Goal: Navigation & Orientation: Understand site structure

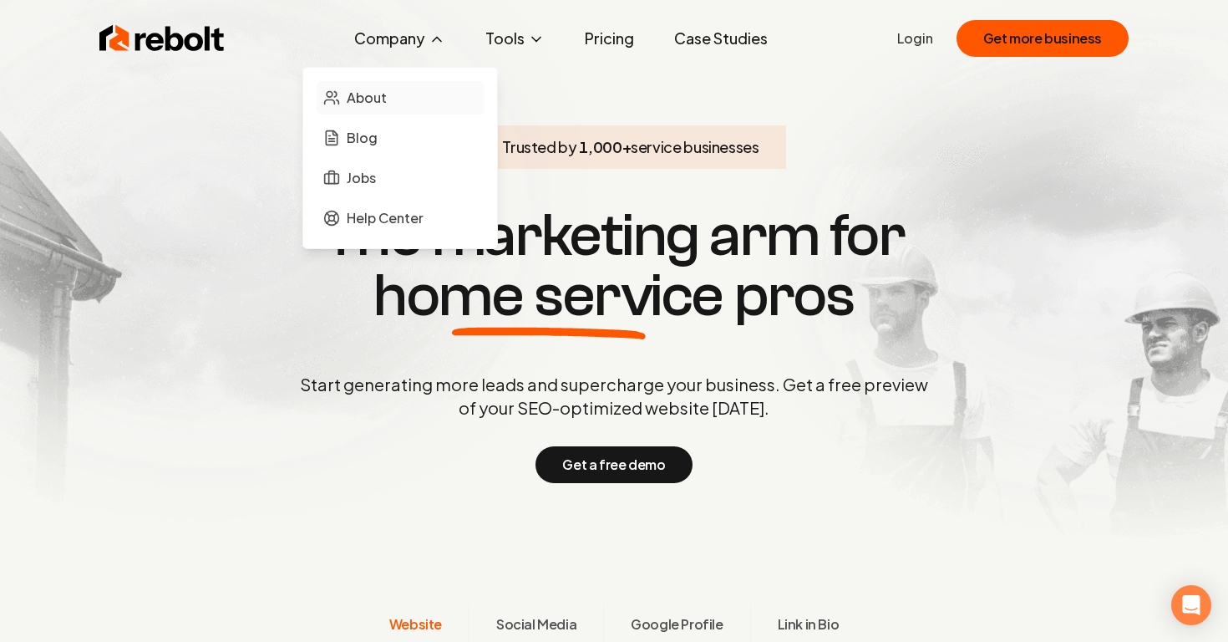
click at [380, 99] on span "About" at bounding box center [367, 98] width 40 height 20
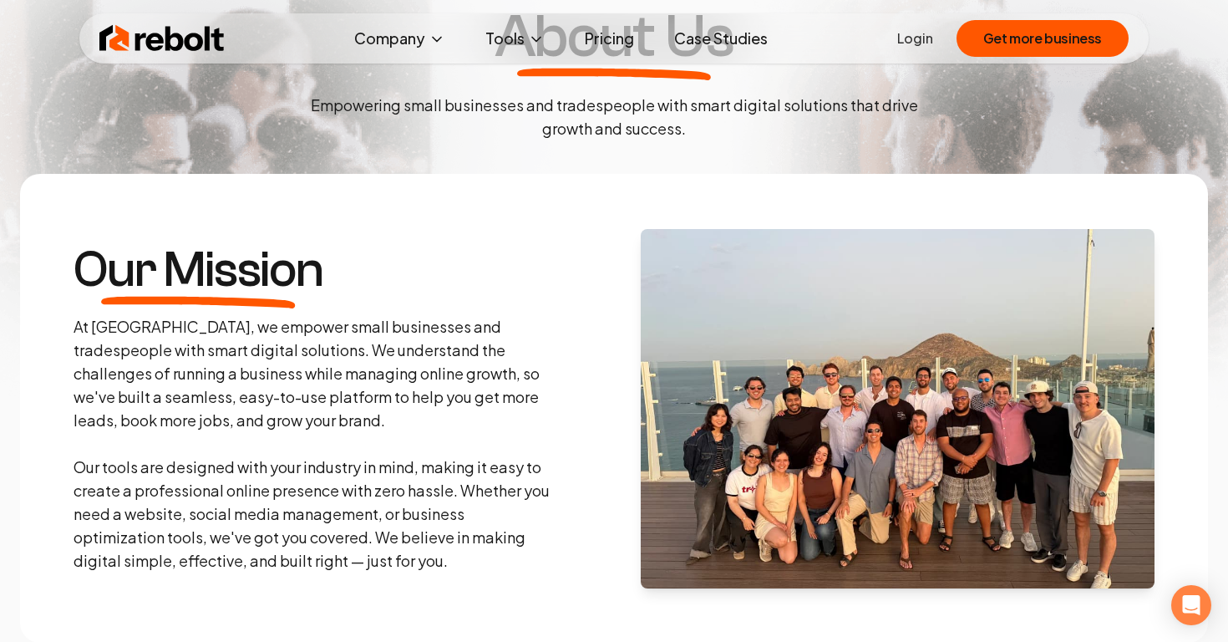
scroll to position [135, 0]
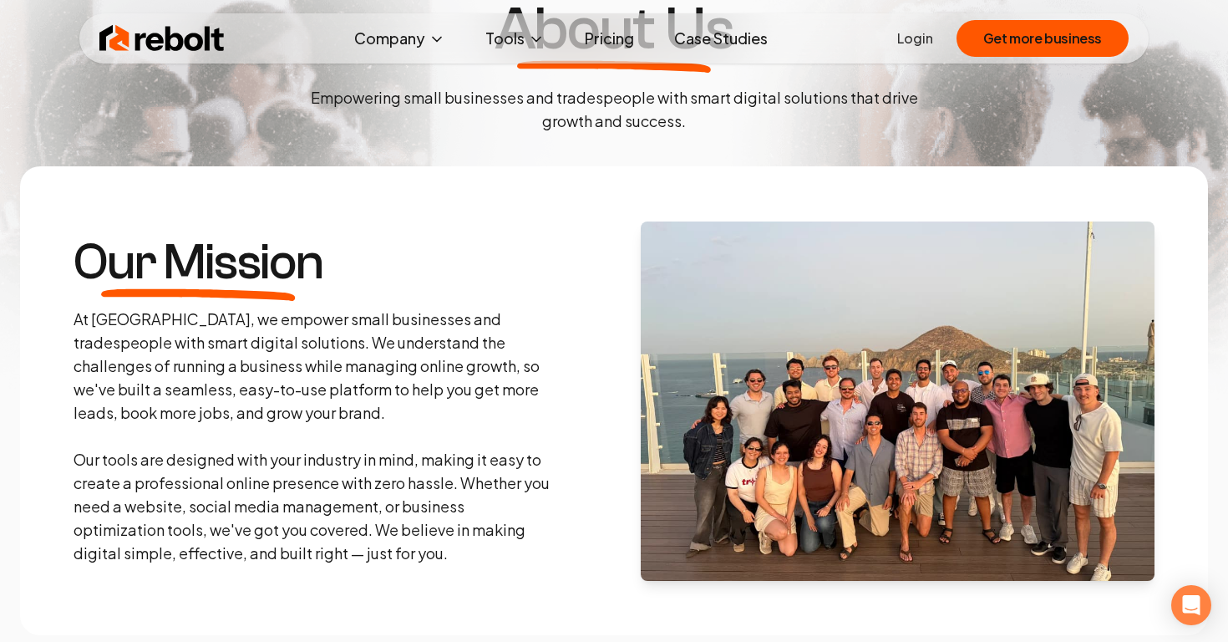
click at [486, 228] on section "Our Mission At Rebolt, we empower small businesses and tradespeople with smart …" at bounding box center [614, 400] width 1188 height 469
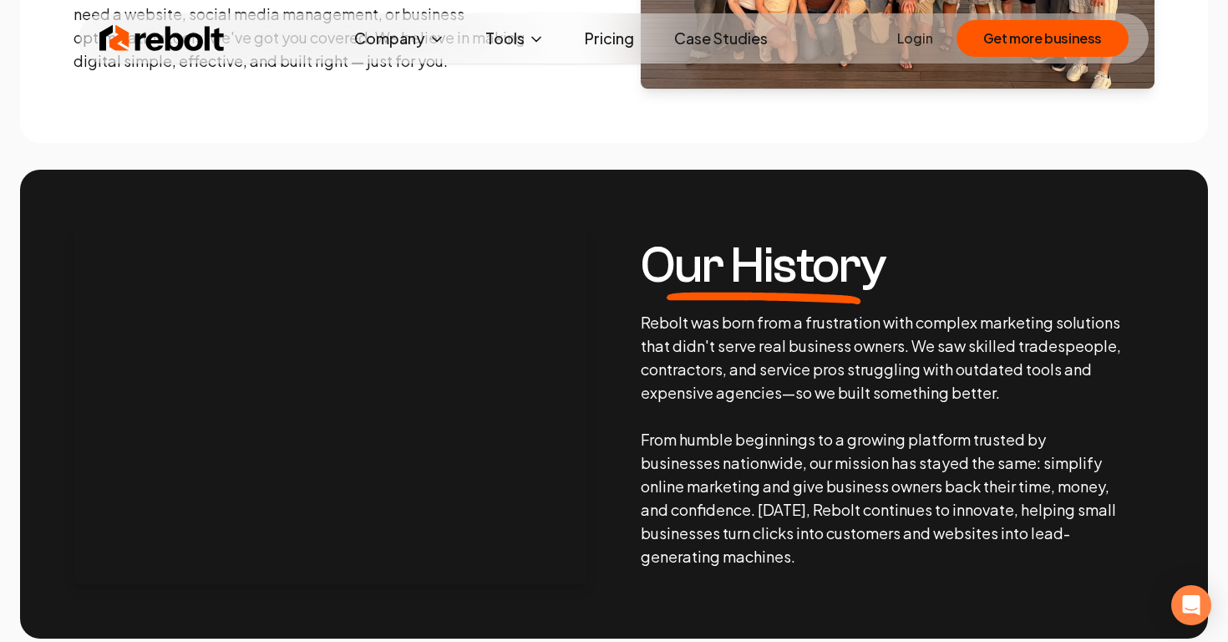
scroll to position [630, 0]
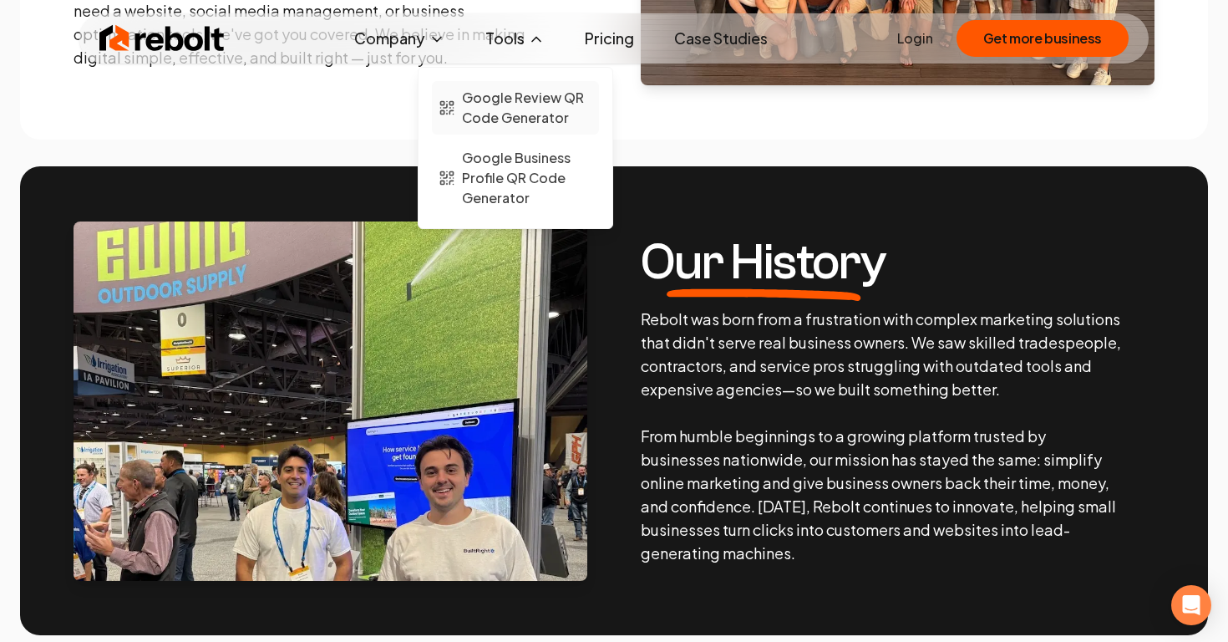
click at [536, 129] on link "Google Review QR Code Generator" at bounding box center [515, 107] width 167 height 53
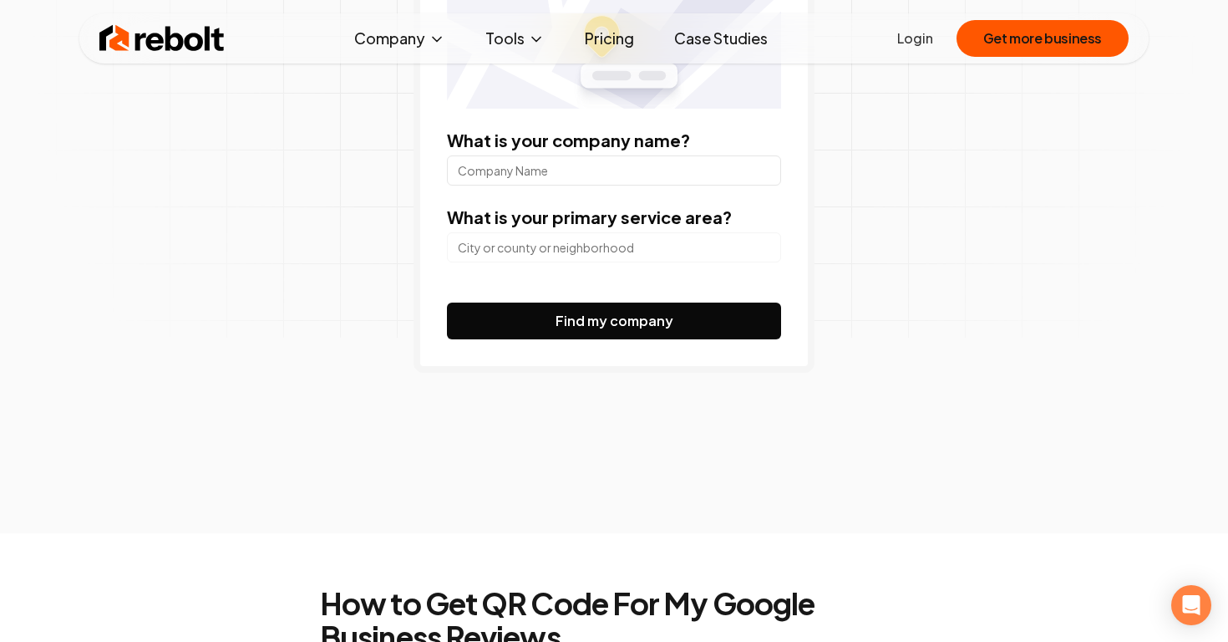
scroll to position [487, 0]
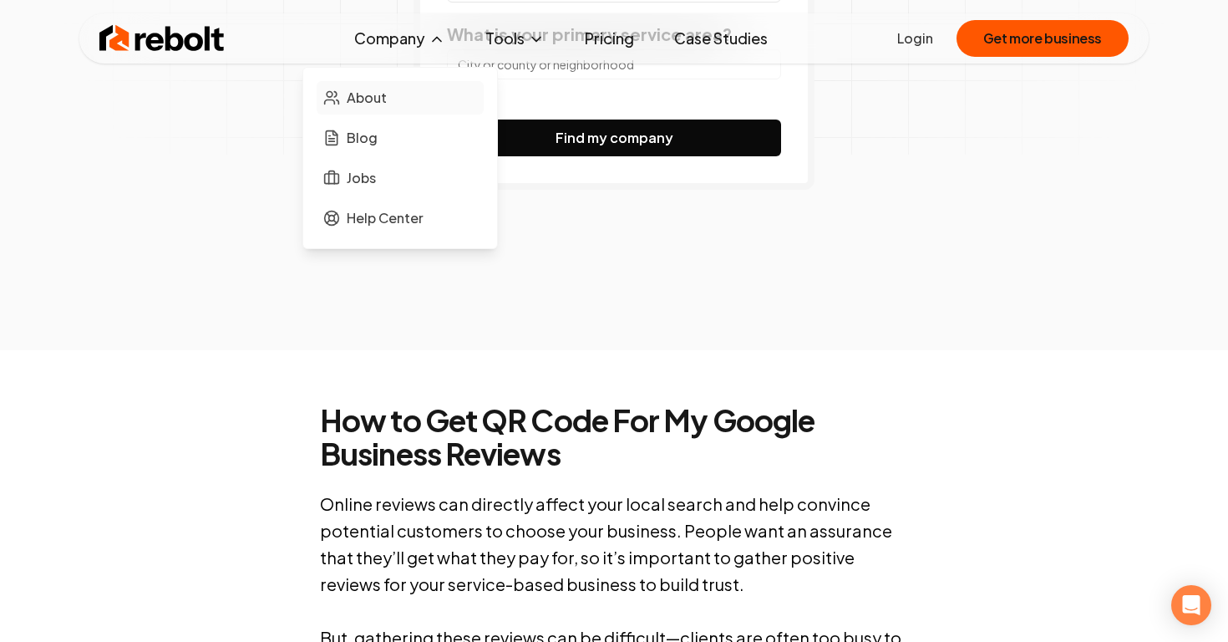
click at [370, 97] on span "About" at bounding box center [367, 98] width 40 height 20
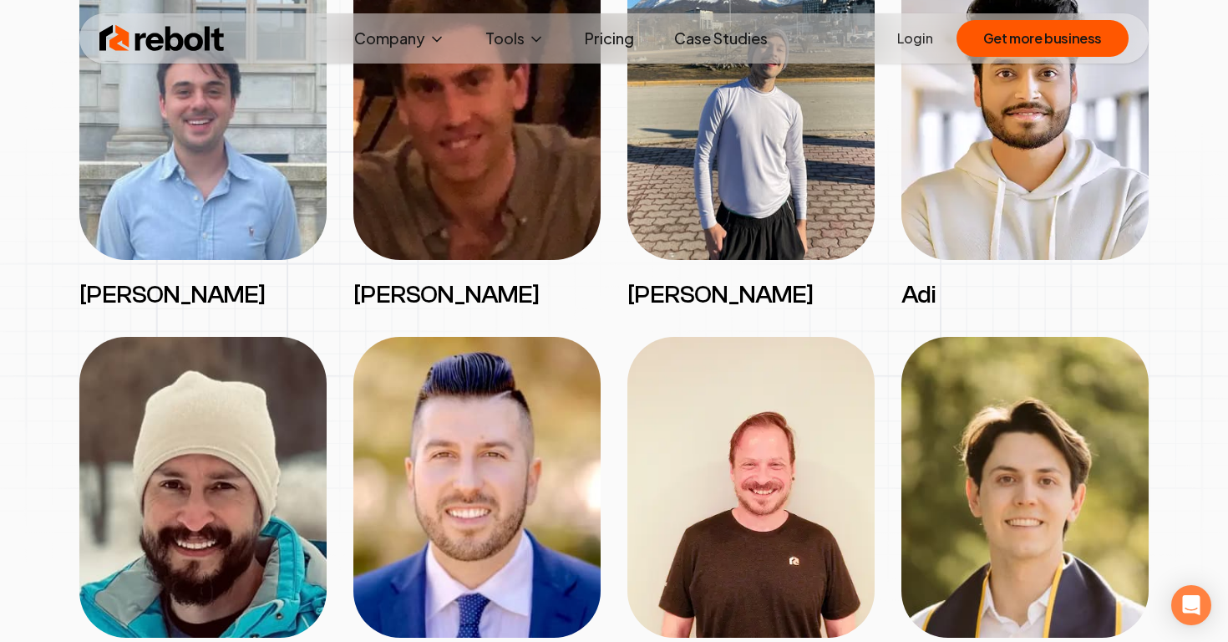
scroll to position [2169, 0]
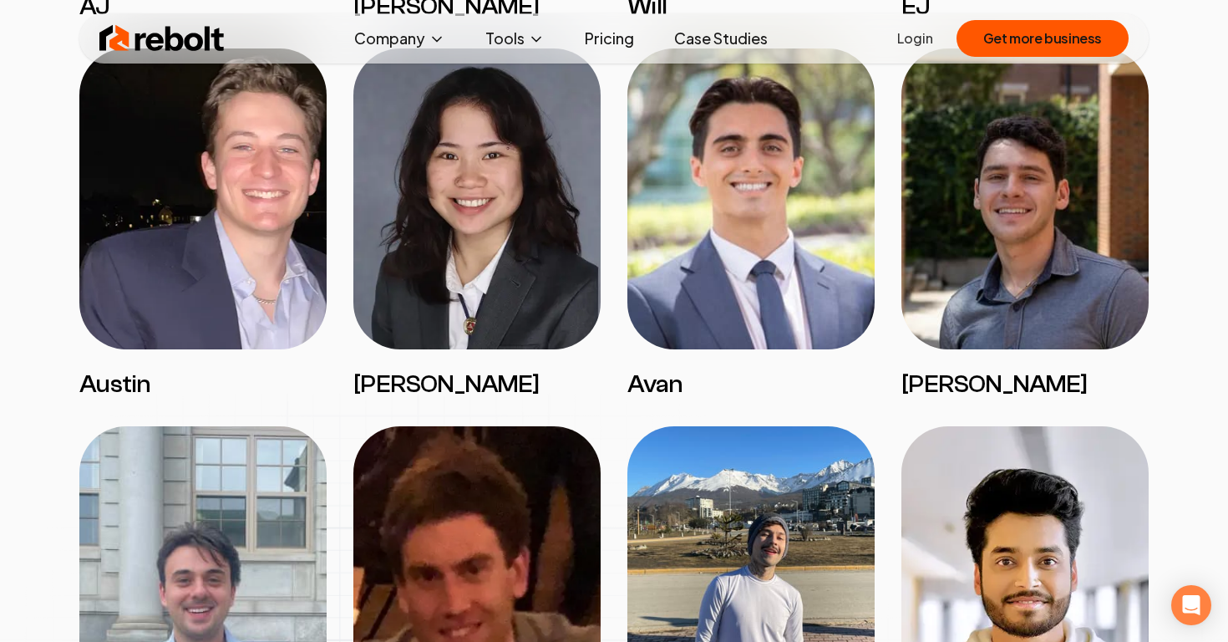
click at [705, 33] on link "Case Studies" at bounding box center [721, 38] width 120 height 33
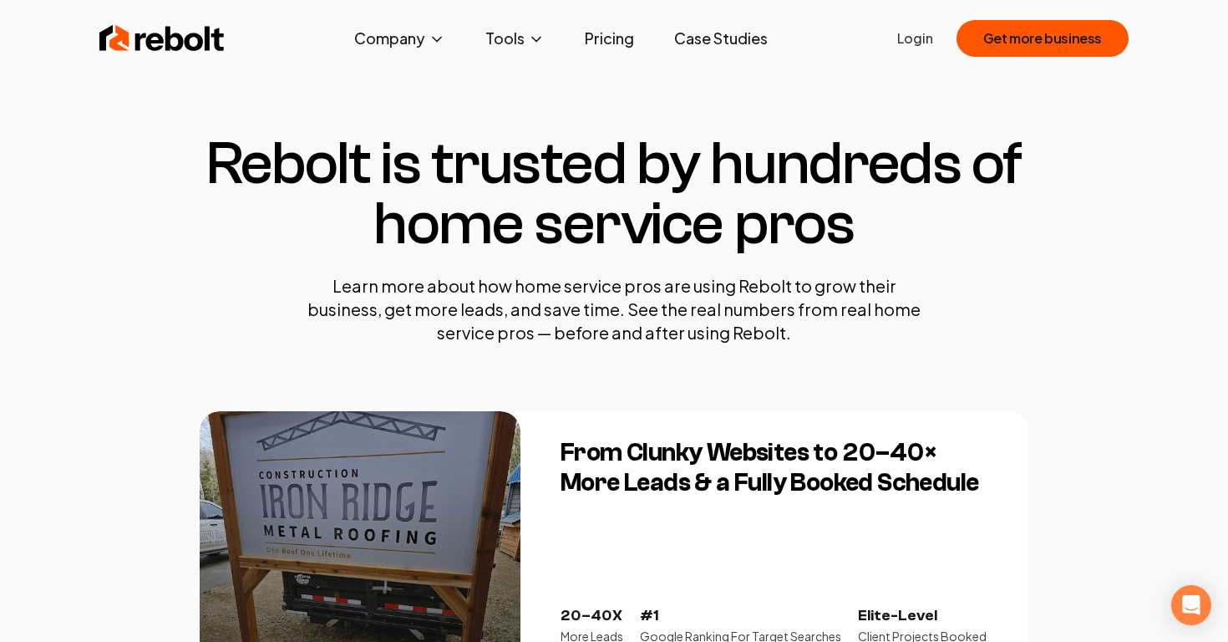
click at [689, 312] on p "Learn more about how home service pros are using Rebolt to grow their business,…" at bounding box center [614, 309] width 635 height 70
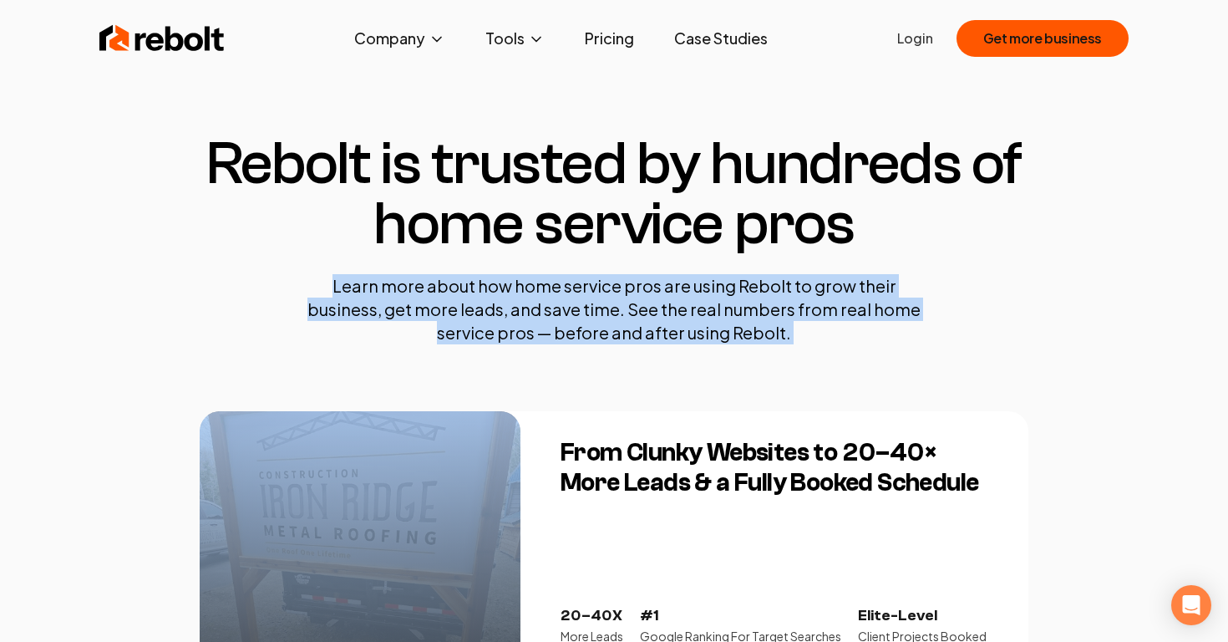
click at [689, 312] on p "Learn more about how home service pros are using Rebolt to grow their business,…" at bounding box center [614, 309] width 635 height 70
click at [705, 352] on section "Rebolt is trusted by hundreds of home service pros Learn more about how home se…" at bounding box center [614, 239] width 829 height 344
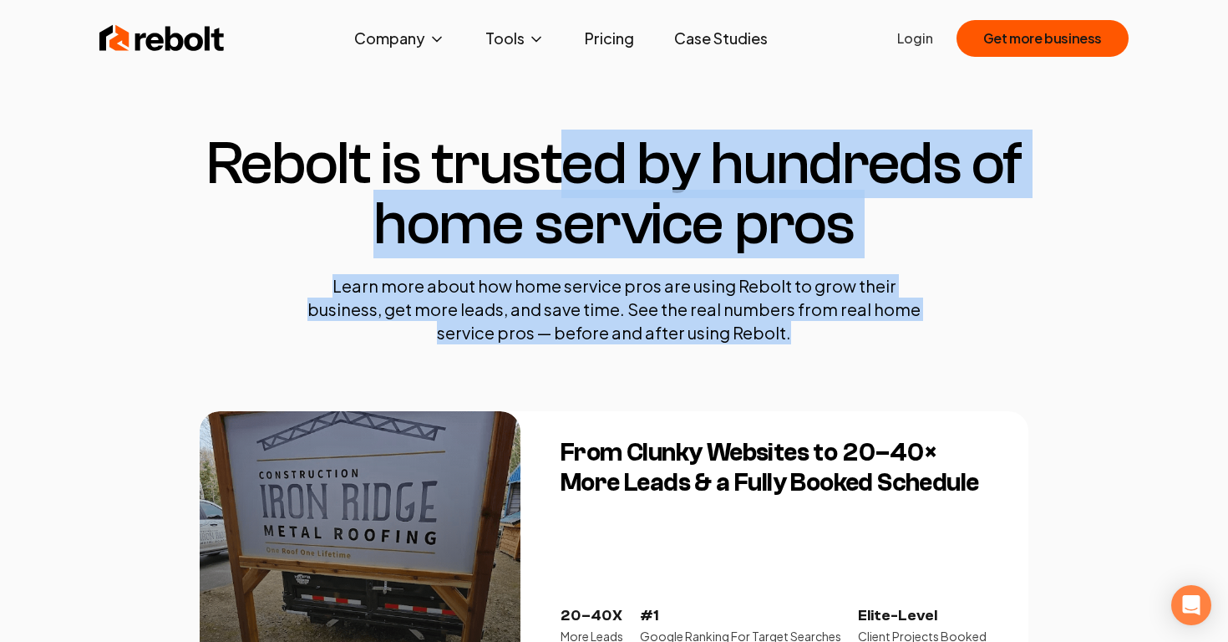
drag, startPoint x: 559, startPoint y: 154, endPoint x: 804, endPoint y: 336, distance: 305.1
click at [804, 336] on section "Rebolt is trusted by hundreds of home service pros Learn more about how home se…" at bounding box center [614, 239] width 829 height 344
click at [804, 336] on p "Learn more about how home service pros are using Rebolt to grow their business,…" at bounding box center [614, 309] width 635 height 70
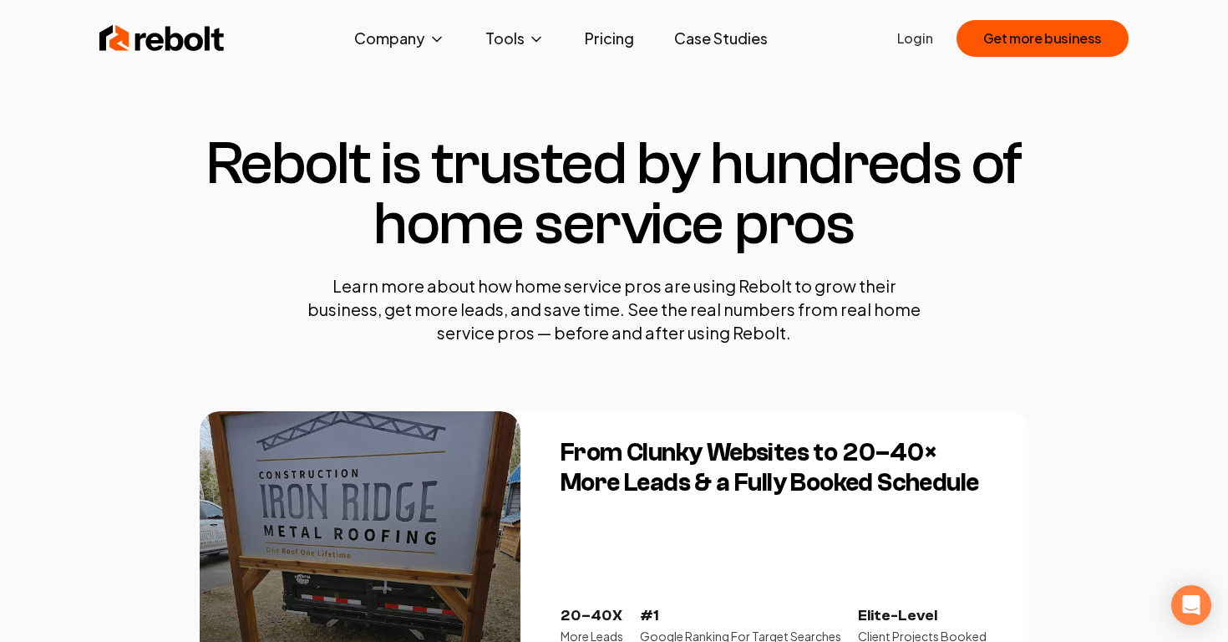
click at [206, 54] on img at bounding box center [161, 38] width 125 height 33
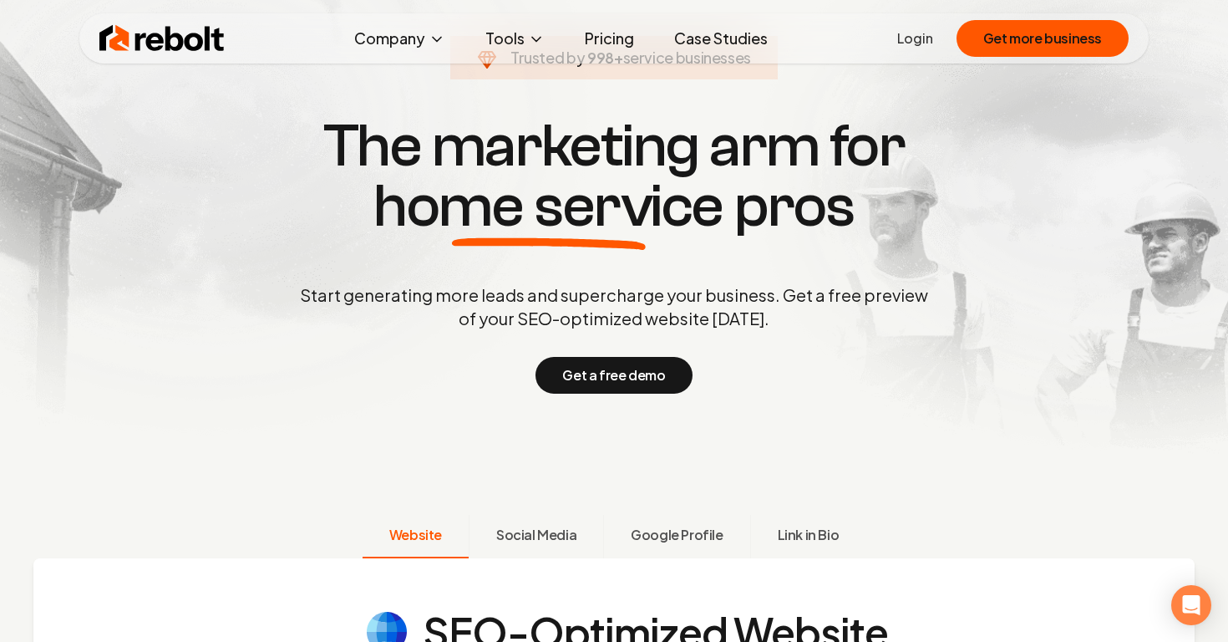
scroll to position [102, 0]
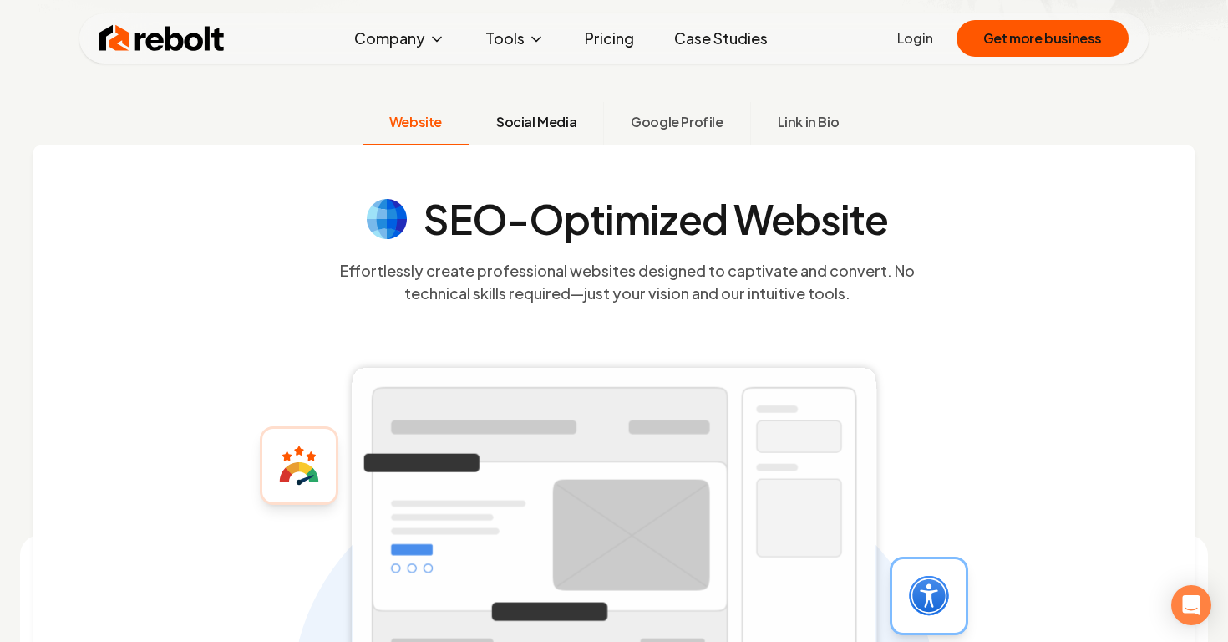
click at [541, 117] on span "Social Media" at bounding box center [536, 122] width 80 height 20
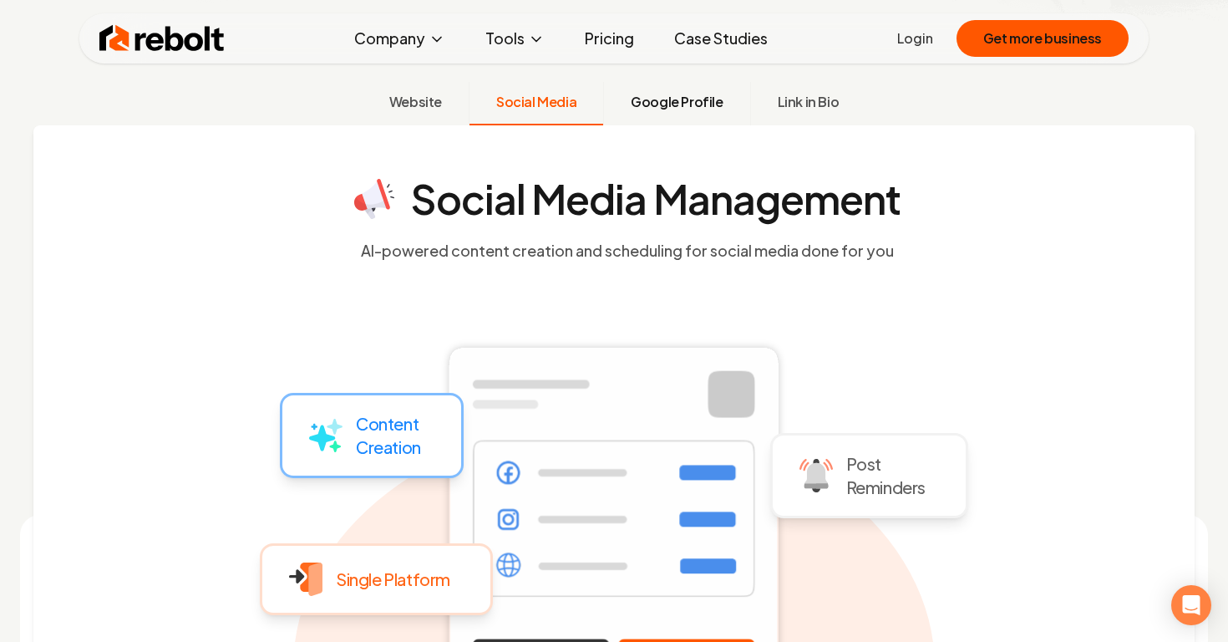
click at [706, 110] on span "Google Profile" at bounding box center [677, 102] width 92 height 20
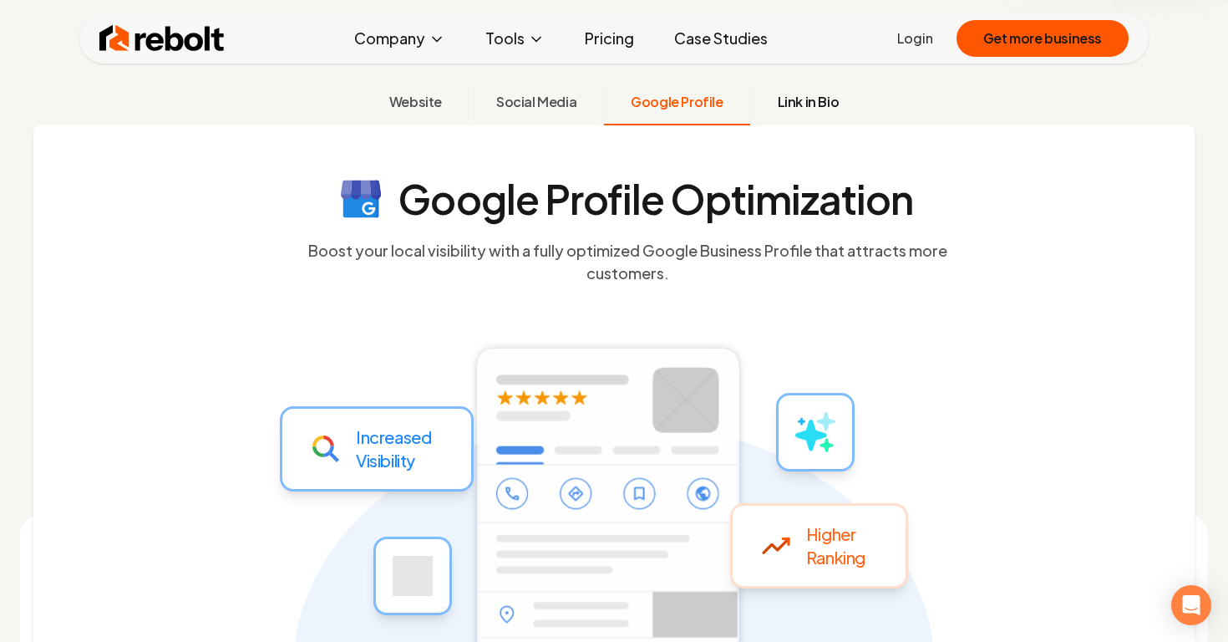
click at [760, 102] on button "Link in Bio" at bounding box center [808, 103] width 116 height 43
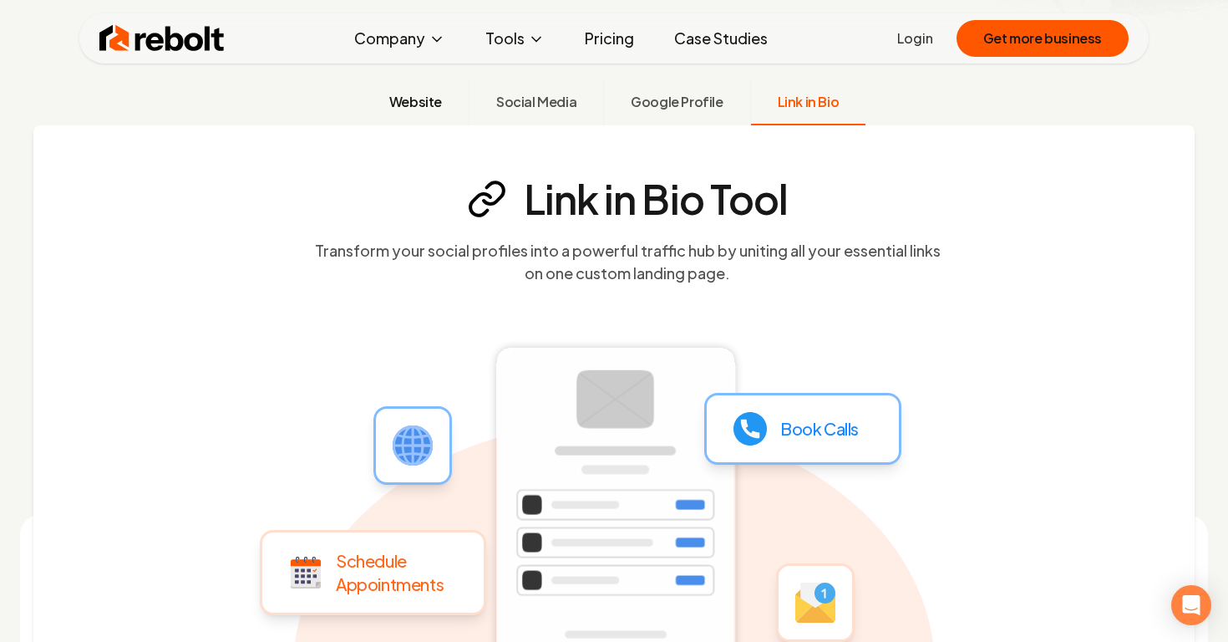
click at [424, 106] on span "Website" at bounding box center [415, 102] width 53 height 20
